Goal: Navigation & Orientation: Go to known website

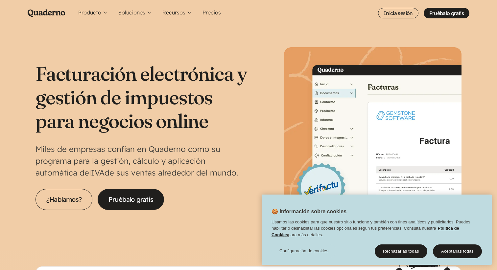
click at [45, 11] on icon "Main menu" at bounding box center [46, 13] width 37 height 8
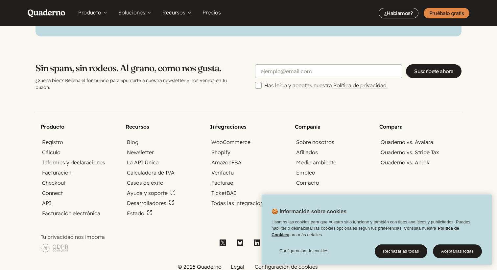
scroll to position [2262, 0]
